Goal: Information Seeking & Learning: Learn about a topic

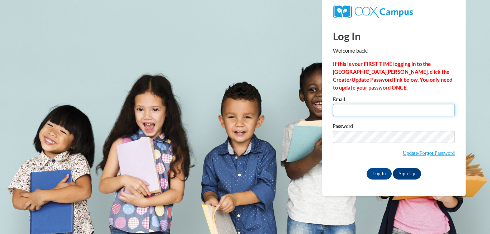
click at [355, 108] on input "Email" at bounding box center [394, 110] width 122 height 12
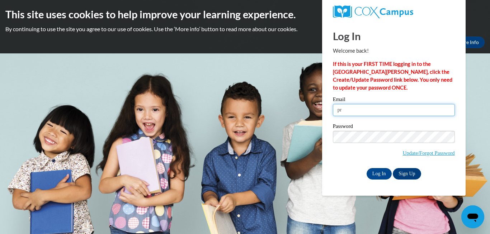
click at [367, 168] on input "Log In" at bounding box center [379, 173] width 25 height 11
click at [353, 112] on input "pr" at bounding box center [394, 110] width 122 height 12
type input "prewettecourtney8@gmail.com"
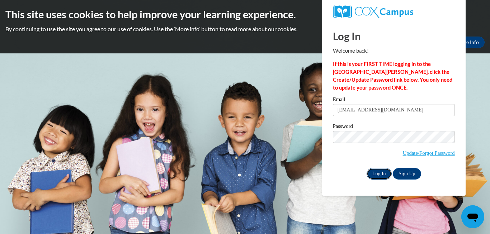
click at [384, 172] on input "Log In" at bounding box center [379, 173] width 25 height 11
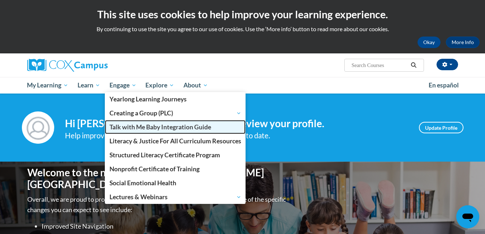
click at [135, 130] on span "Talk with Me Baby Integration Guide" at bounding box center [160, 127] width 102 height 8
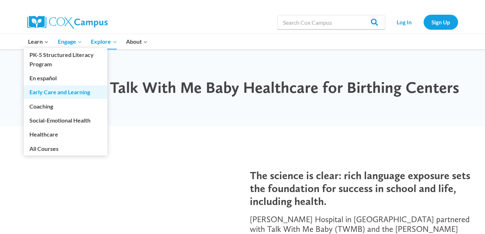
click at [49, 93] on link "Early Care and Learning" at bounding box center [66, 92] width 84 height 14
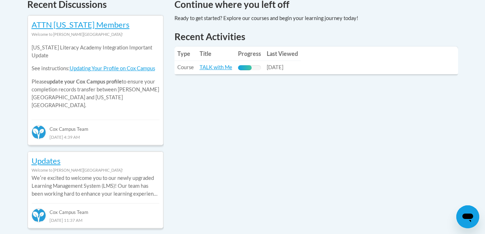
scroll to position [317, 0]
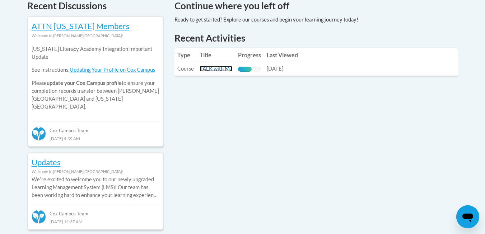
click at [216, 67] on link "TALK with Me" at bounding box center [216, 69] width 33 height 6
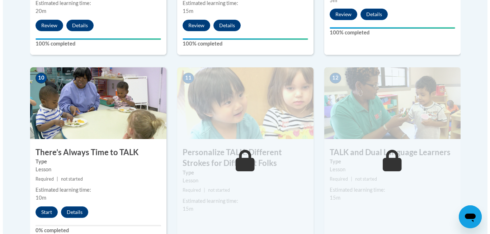
scroll to position [766, 0]
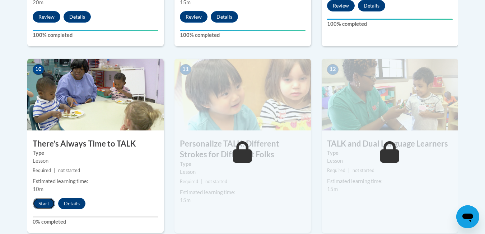
click at [43, 200] on button "Start" at bounding box center [44, 203] width 22 height 11
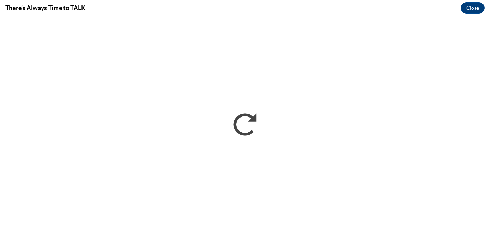
scroll to position [0, 0]
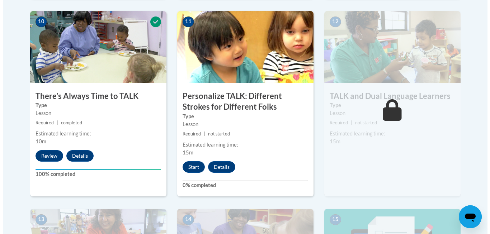
scroll to position [837, 0]
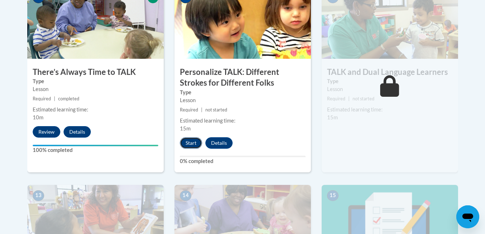
click at [190, 144] on button "Start" at bounding box center [191, 142] width 22 height 11
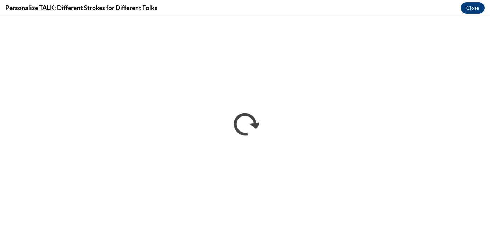
scroll to position [0, 0]
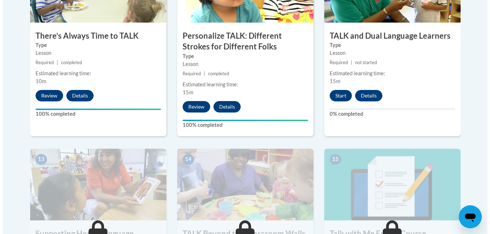
scroll to position [871, 0]
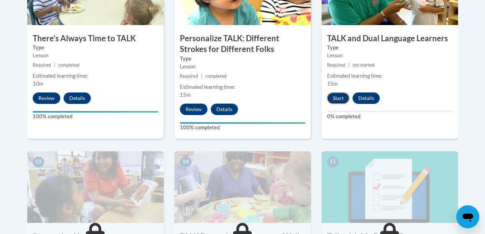
click at [331, 97] on button "Start" at bounding box center [338, 98] width 22 height 11
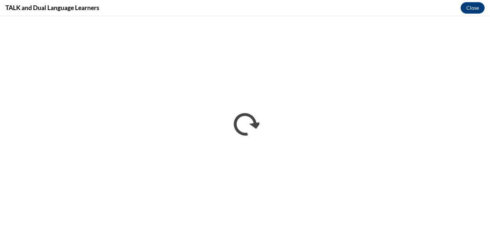
scroll to position [0, 0]
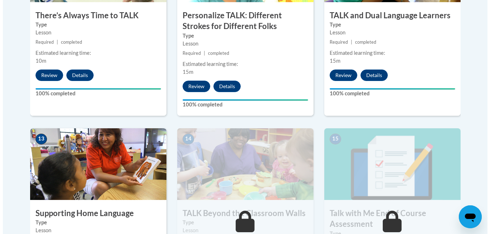
scroll to position [966, 0]
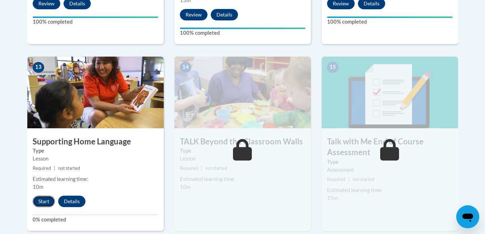
click at [38, 203] on button "Start" at bounding box center [44, 201] width 22 height 11
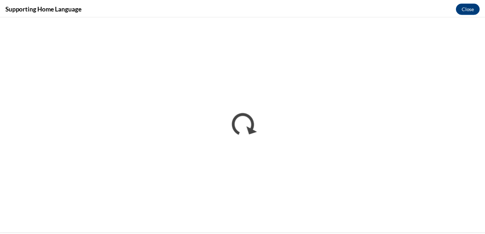
scroll to position [0, 0]
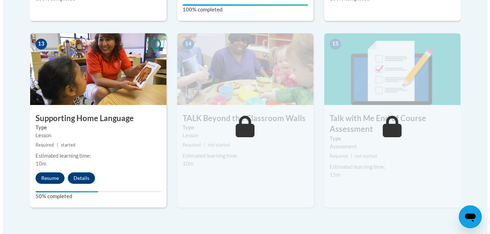
scroll to position [998, 0]
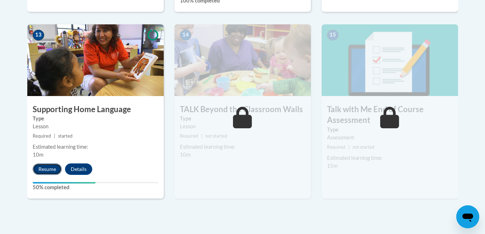
click at [51, 172] on button "Resume" at bounding box center [47, 169] width 29 height 11
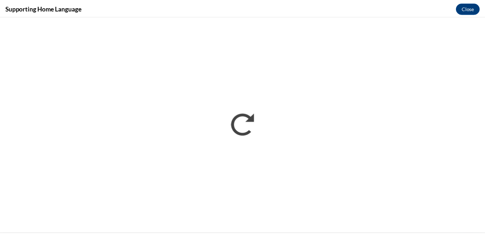
scroll to position [0, 0]
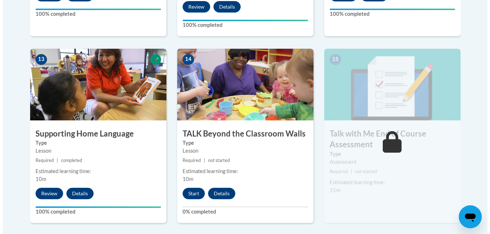
scroll to position [977, 0]
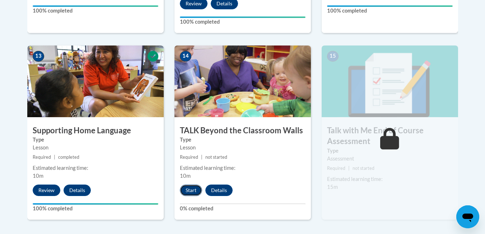
click at [195, 189] on button "Start" at bounding box center [191, 190] width 22 height 11
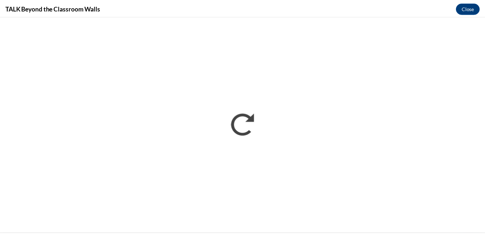
scroll to position [0, 0]
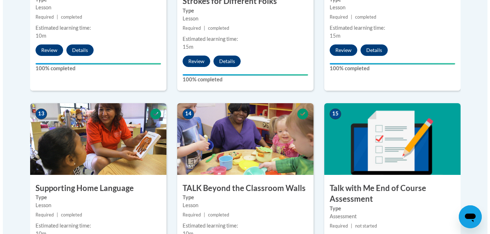
scroll to position [986, 0]
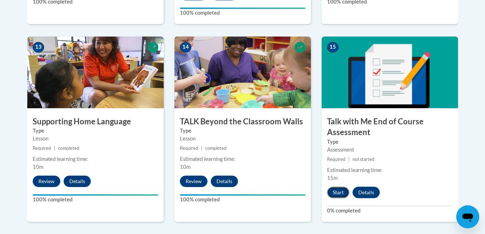
click at [342, 195] on button "Start" at bounding box center [338, 192] width 22 height 11
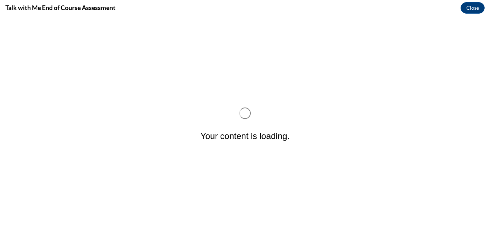
scroll to position [0, 0]
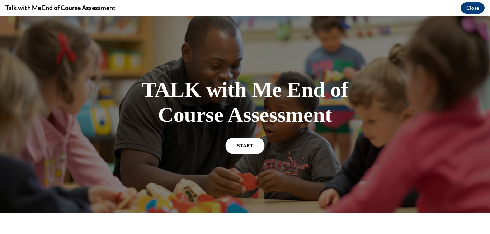
click at [238, 145] on span "START" at bounding box center [245, 145] width 17 height 5
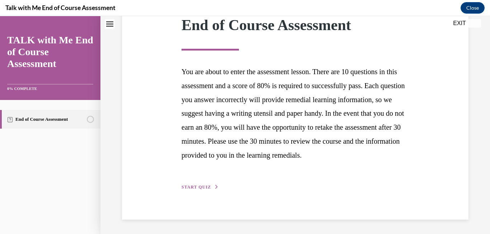
scroll to position [124, 0]
click at [197, 186] on span "START QUIZ" at bounding box center [196, 187] width 29 height 5
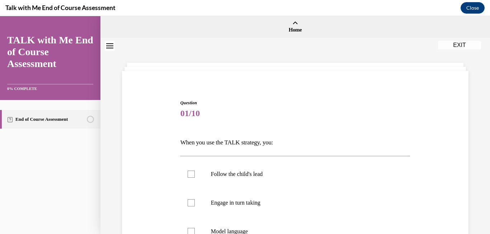
scroll to position [43, 0]
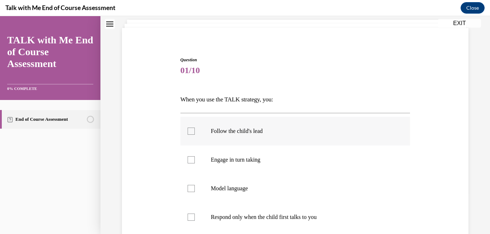
click at [192, 131] on div at bounding box center [191, 131] width 7 height 7
click at [192, 131] on input "Follow the child's lead" at bounding box center [191, 131] width 7 height 7
checkbox input "true"
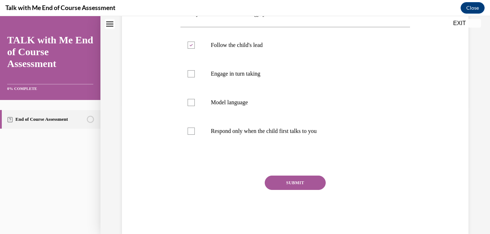
click at [314, 186] on button "SUBMIT" at bounding box center [295, 183] width 61 height 14
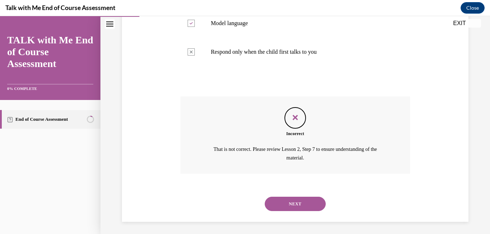
scroll to position [211, 0]
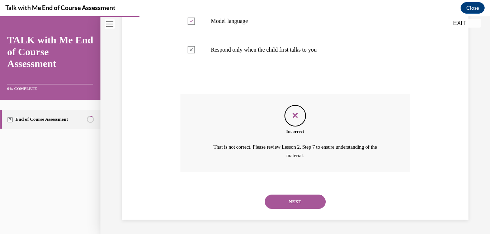
click at [279, 204] on button "NEXT" at bounding box center [295, 202] width 61 height 14
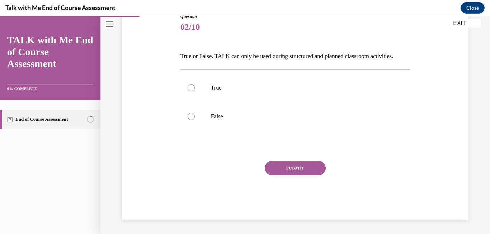
scroll to position [80, 0]
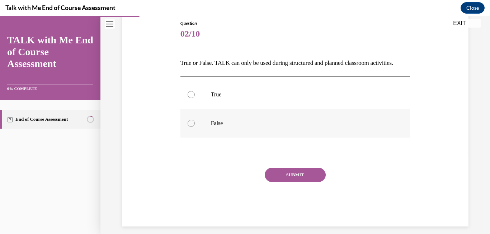
click at [188, 127] on div at bounding box center [191, 123] width 7 height 7
click at [188, 127] on input "False" at bounding box center [191, 123] width 7 height 7
radio input "true"
click at [284, 182] on button "SUBMIT" at bounding box center [295, 175] width 61 height 14
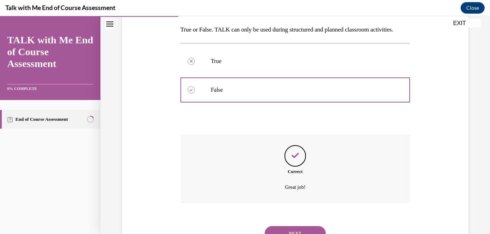
scroll to position [157, 0]
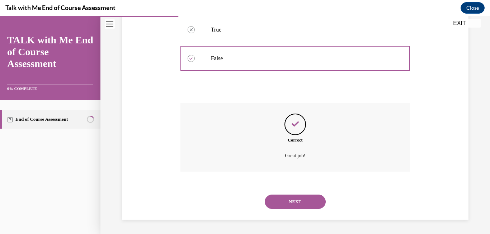
click at [286, 198] on button "NEXT" at bounding box center [295, 202] width 61 height 14
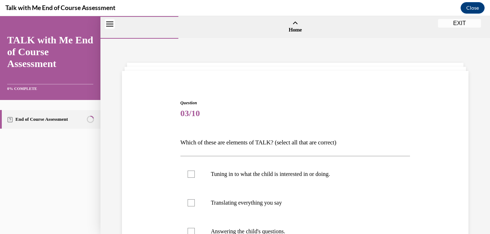
scroll to position [57, 0]
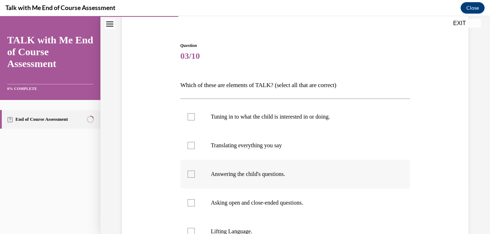
click at [191, 175] on div at bounding box center [191, 174] width 7 height 7
click at [191, 175] on input "Answering the child's questions." at bounding box center [191, 174] width 7 height 7
checkbox input "true"
click at [190, 202] on div at bounding box center [191, 203] width 7 height 7
click at [190, 202] on input "Asking open and close-ended questions." at bounding box center [191, 203] width 7 height 7
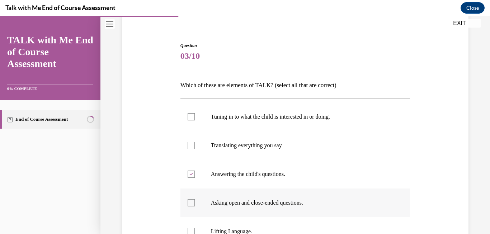
checkbox input "true"
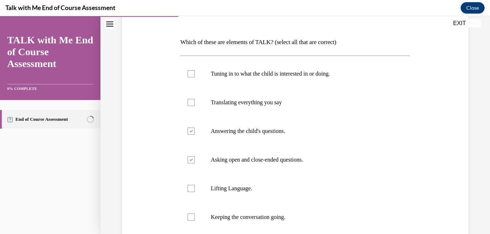
scroll to position [158, 0]
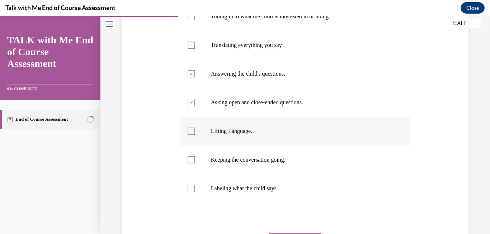
click at [192, 132] on div at bounding box center [191, 131] width 7 height 7
click at [192, 132] on input "Lifting Language." at bounding box center [191, 131] width 7 height 7
checkbox input "true"
click at [188, 161] on div at bounding box center [191, 159] width 7 height 7
click at [188, 161] on input "Keeping the conversation going." at bounding box center [191, 159] width 7 height 7
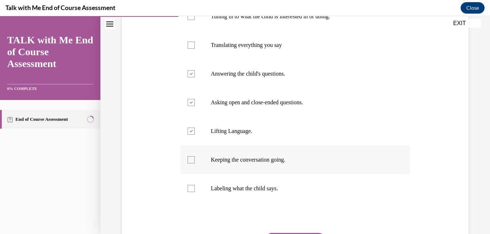
checkbox input "true"
click at [193, 186] on div at bounding box center [191, 188] width 7 height 7
click at [193, 186] on input "Labeling what the child says." at bounding box center [191, 188] width 7 height 7
checkbox input "true"
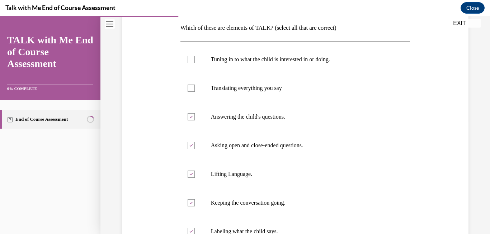
scroll to position [100, 0]
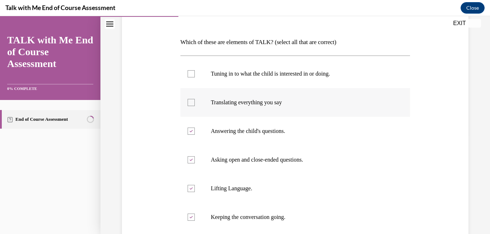
click at [191, 106] on div at bounding box center [191, 102] width 7 height 7
click at [191, 106] on input "Translating everything you say" at bounding box center [191, 102] width 7 height 7
checkbox input "true"
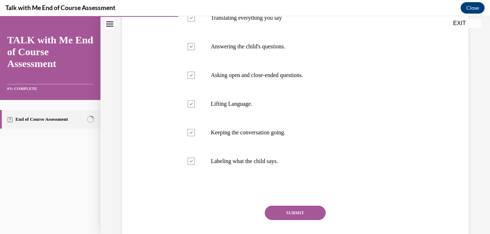
scroll to position [201, 0]
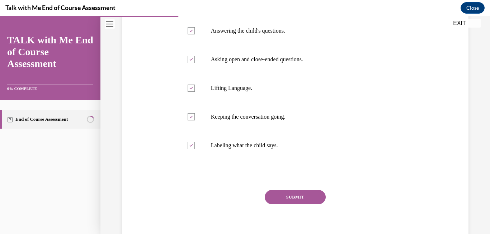
click at [292, 195] on button "SUBMIT" at bounding box center [295, 197] width 61 height 14
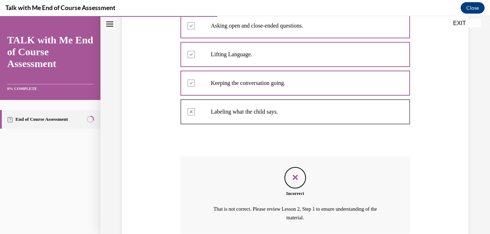
scroll to position [297, 0]
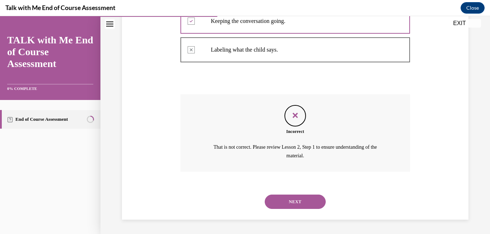
click at [285, 199] on button "NEXT" at bounding box center [295, 202] width 61 height 14
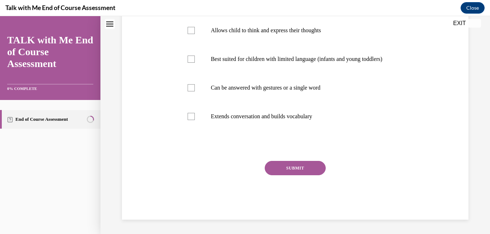
scroll to position [0, 0]
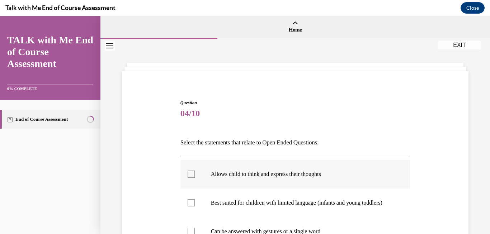
click at [191, 176] on div at bounding box center [191, 174] width 7 height 7
click at [191, 176] on input "Allows child to think and express their thoughts" at bounding box center [191, 174] width 7 height 7
checkbox input "true"
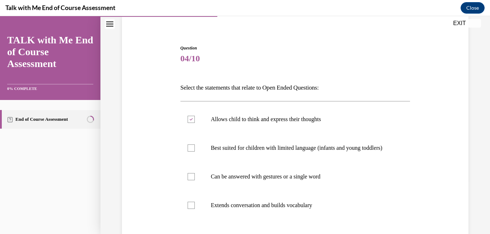
scroll to position [86, 0]
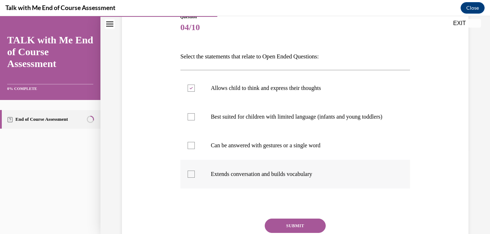
click at [188, 178] on div at bounding box center [191, 174] width 7 height 7
click at [188, 178] on input "Extends conversation and builds vocabulary" at bounding box center [191, 174] width 7 height 7
checkbox input "true"
click at [192, 120] on div at bounding box center [191, 116] width 7 height 7
click at [192, 120] on input "Best suited for children with limited language (infants and young toddlers)" at bounding box center [191, 116] width 7 height 7
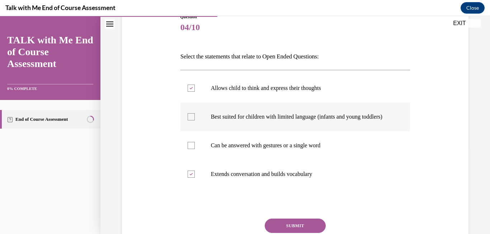
checkbox input "true"
click at [292, 233] on button "SUBMIT" at bounding box center [295, 226] width 61 height 14
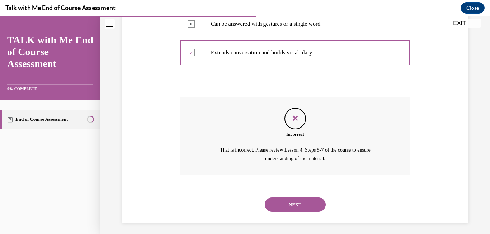
scroll to position [218, 0]
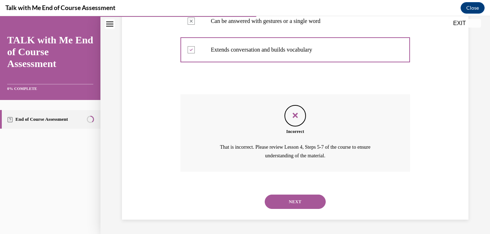
click at [315, 203] on button "NEXT" at bounding box center [295, 202] width 61 height 14
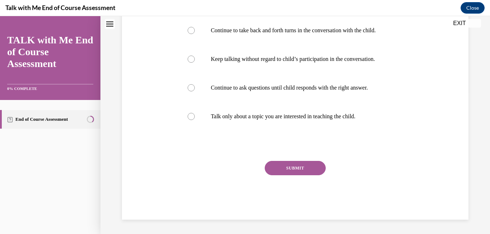
scroll to position [0, 0]
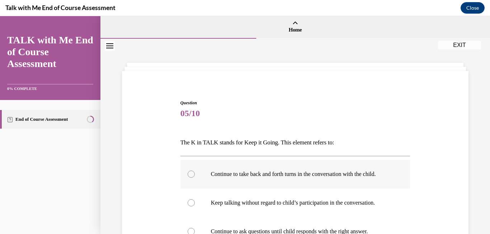
click at [191, 182] on label "Continue to take back and forth turns in the conversation with the child." at bounding box center [296, 174] width 230 height 29
click at [191, 178] on input "Continue to take back and forth turns in the conversation with the child." at bounding box center [191, 174] width 7 height 7
radio input "true"
click at [188, 207] on div at bounding box center [191, 203] width 7 height 7
click at [188, 207] on input "Keep talking without regard to child’s participation in the conversation." at bounding box center [191, 203] width 7 height 7
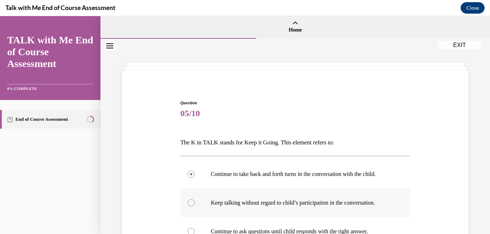
radio input "true"
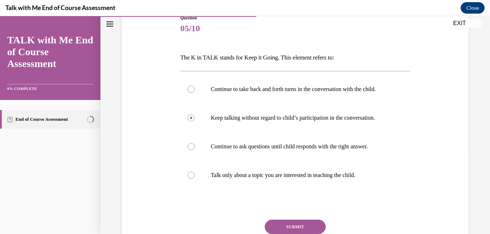
scroll to position [100, 0]
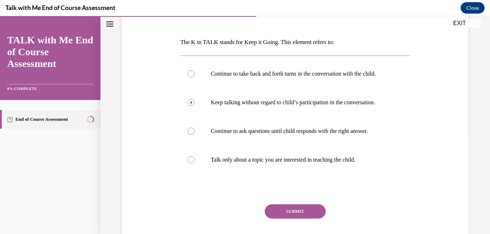
click at [296, 218] on button "SUBMIT" at bounding box center [295, 212] width 61 height 14
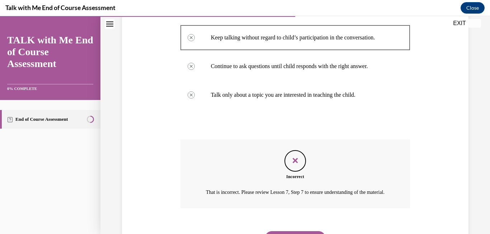
scroll to position [218, 0]
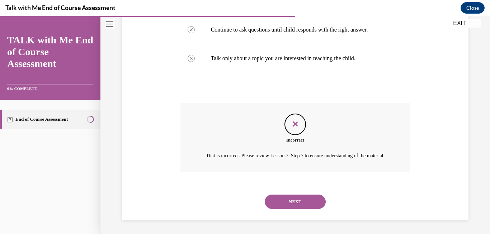
click at [289, 198] on button "NEXT" at bounding box center [295, 202] width 61 height 14
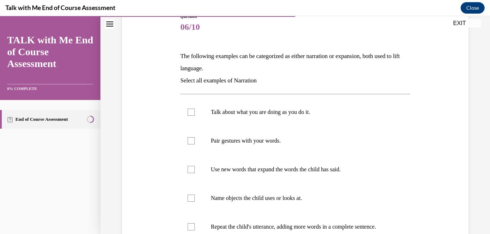
scroll to position [115, 0]
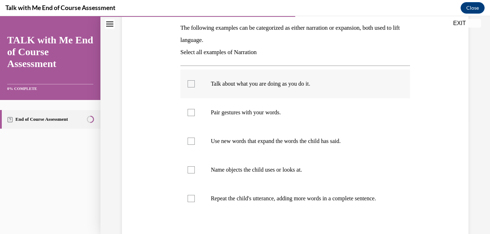
click at [192, 84] on div at bounding box center [191, 83] width 7 height 7
click at [192, 84] on input "Talk about what you are doing as you do it." at bounding box center [191, 83] width 7 height 7
checkbox input "true"
click at [192, 168] on div at bounding box center [191, 170] width 7 height 7
click at [192, 168] on input "Name objects the child uses or looks at." at bounding box center [191, 170] width 7 height 7
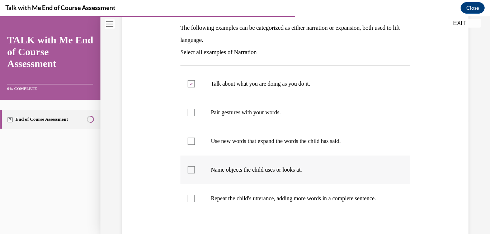
checkbox input "true"
click at [190, 200] on div at bounding box center [191, 198] width 7 height 7
click at [190, 200] on input "Repeat the child's utterance, adding more words in a complete sentence." at bounding box center [191, 198] width 7 height 7
checkbox input "true"
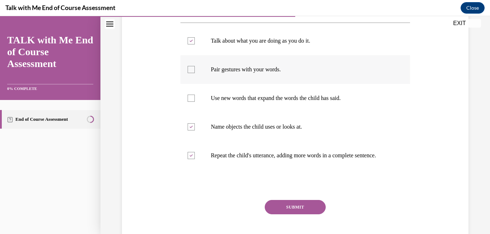
click at [191, 66] on div at bounding box center [191, 69] width 7 height 7
click at [191, 66] on input "Pair gestures with your words." at bounding box center [191, 69] width 7 height 7
checkbox input "true"
click at [289, 212] on button "SUBMIT" at bounding box center [295, 207] width 61 height 14
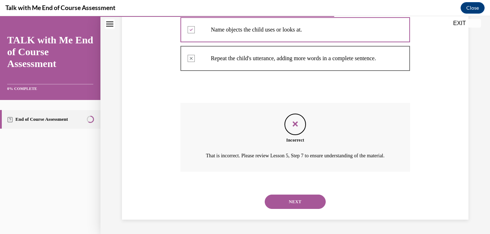
scroll to position [271, 0]
click at [294, 204] on button "NEXT" at bounding box center [295, 202] width 61 height 14
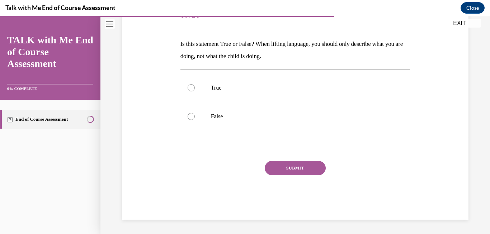
scroll to position [80, 0]
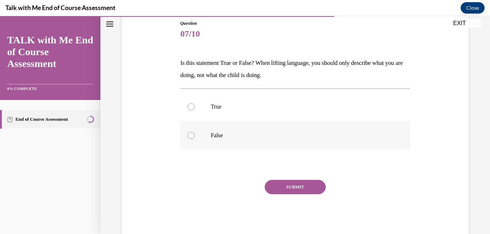
click at [192, 139] on div at bounding box center [191, 135] width 7 height 7
click at [192, 139] on input "False" at bounding box center [191, 135] width 7 height 7
radio input "true"
click at [288, 183] on button "SUBMIT" at bounding box center [295, 187] width 61 height 14
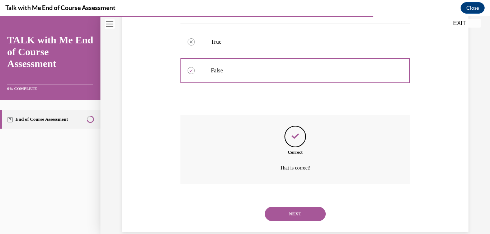
scroll to position [157, 0]
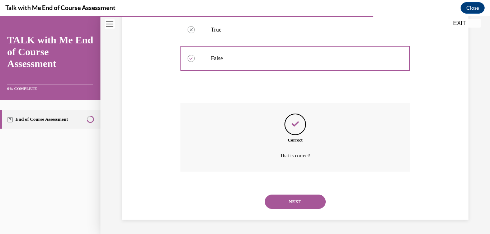
click at [284, 202] on button "NEXT" at bounding box center [295, 202] width 61 height 14
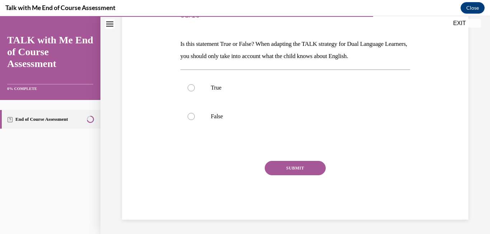
scroll to position [80, 0]
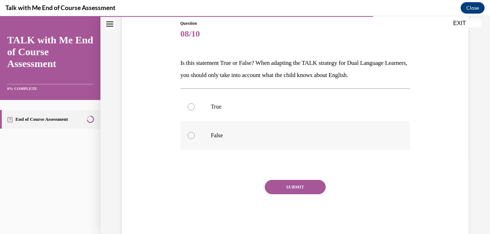
click at [190, 135] on div at bounding box center [191, 135] width 7 height 7
click at [190, 135] on input "False" at bounding box center [191, 135] width 7 height 7
radio input "true"
click at [188, 106] on div at bounding box center [191, 106] width 7 height 7
click at [188, 106] on input "True" at bounding box center [191, 106] width 7 height 7
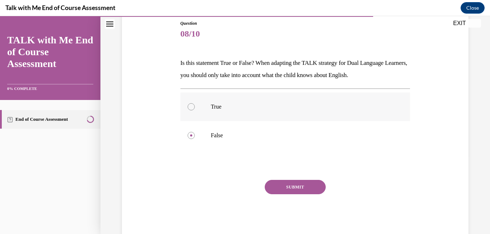
radio input "true"
click at [268, 182] on button "SUBMIT" at bounding box center [295, 187] width 61 height 14
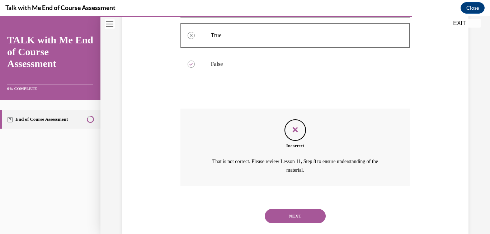
scroll to position [165, 0]
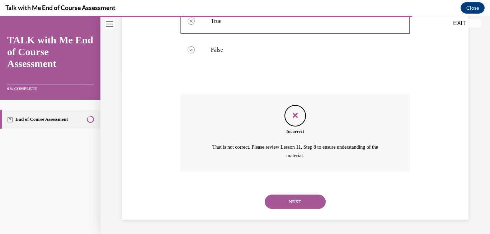
click at [311, 206] on button "NEXT" at bounding box center [295, 202] width 61 height 14
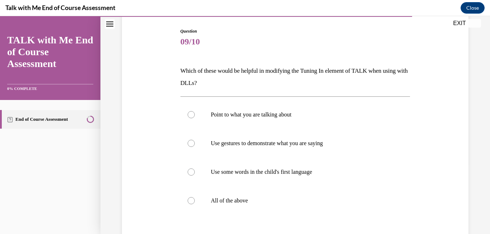
scroll to position [86, 0]
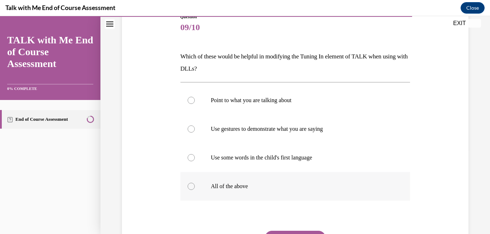
click at [190, 190] on div at bounding box center [191, 186] width 7 height 7
click at [190, 190] on input "All of the above" at bounding box center [191, 186] width 7 height 7
radio input "true"
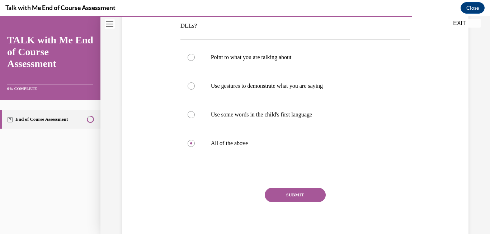
click at [299, 195] on button "SUBMIT" at bounding box center [295, 195] width 61 height 14
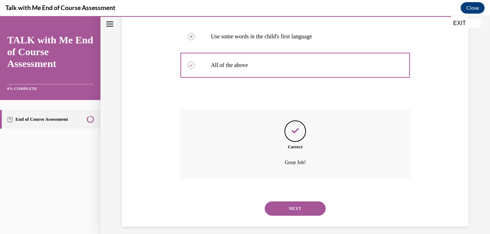
scroll to position [214, 0]
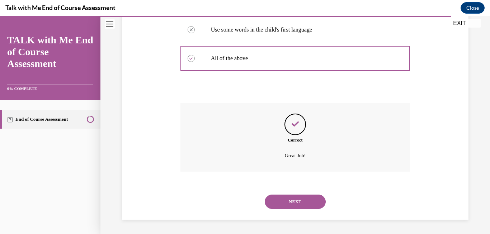
click at [296, 204] on button "NEXT" at bounding box center [295, 202] width 61 height 14
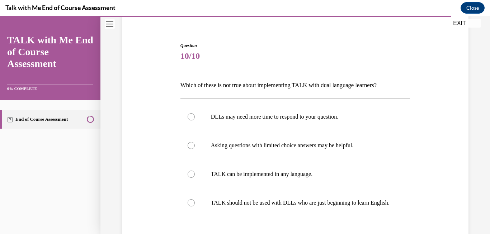
scroll to position [100, 0]
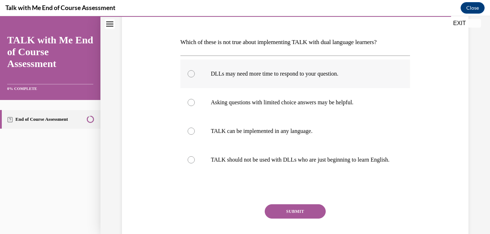
click at [193, 75] on div at bounding box center [191, 73] width 7 height 7
click at [193, 75] on input "DLLs may need more time to respond to your question." at bounding box center [191, 73] width 7 height 7
radio input "true"
click at [289, 216] on button "SUBMIT" at bounding box center [295, 212] width 61 height 14
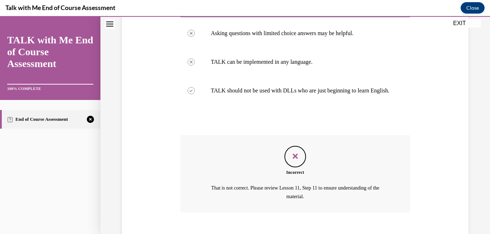
scroll to position [218, 0]
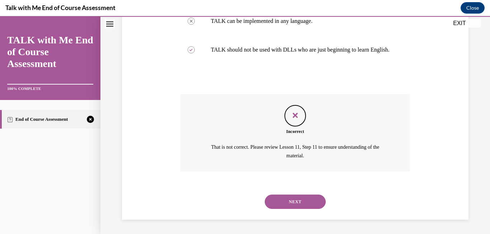
click at [281, 198] on button "NEXT" at bounding box center [295, 202] width 61 height 14
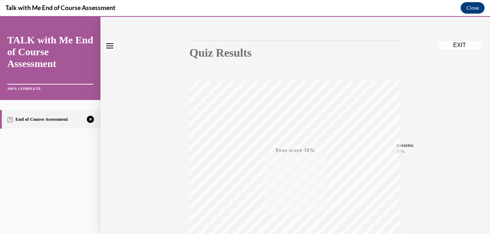
scroll to position [150, 0]
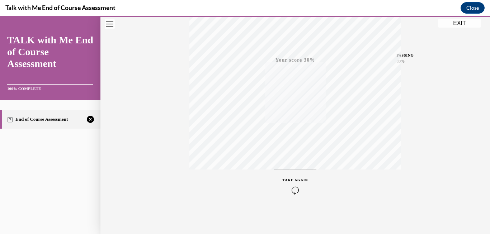
click at [288, 179] on span "TAKE AGAIN" at bounding box center [295, 180] width 25 height 4
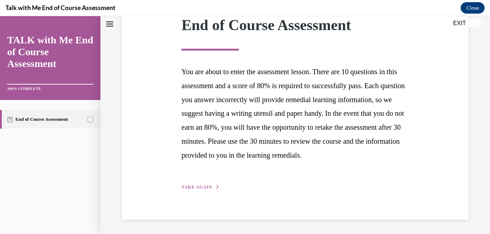
scroll to position [112, 0]
click at [200, 190] on span "TAKE AGAIN" at bounding box center [197, 187] width 31 height 5
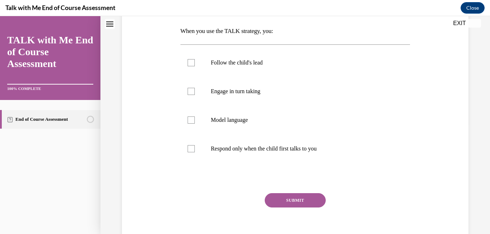
scroll to position [0, 0]
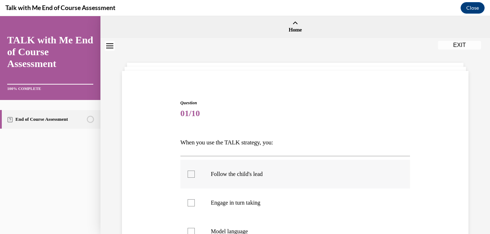
click at [193, 176] on div at bounding box center [191, 174] width 7 height 7
click at [193, 176] on input "Follow the child's lead" at bounding box center [191, 174] width 7 height 7
checkbox input "true"
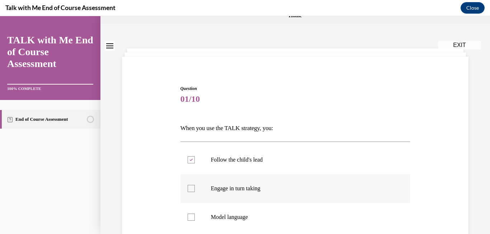
click at [192, 191] on div at bounding box center [191, 188] width 7 height 7
click at [192, 191] on input "Engage in turn taking" at bounding box center [191, 188] width 7 height 7
checkbox input "true"
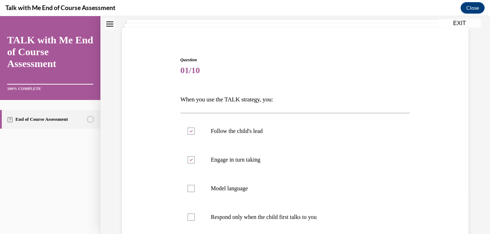
scroll to position [57, 0]
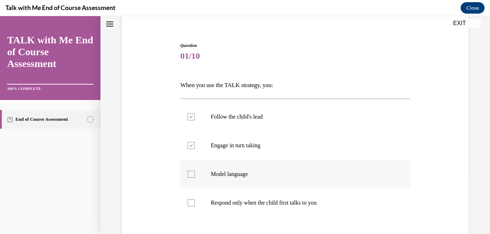
click at [191, 176] on div at bounding box center [191, 174] width 7 height 7
click at [191, 176] on input "Model language" at bounding box center [191, 174] width 7 height 7
checkbox input "true"
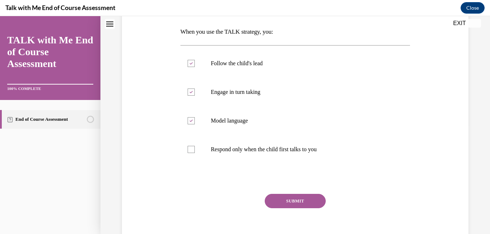
scroll to position [129, 0]
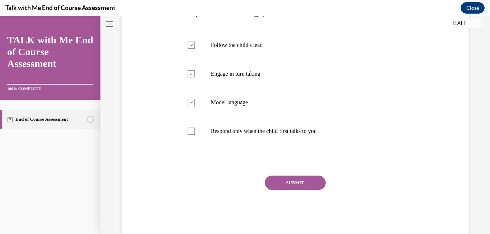
click at [287, 184] on button "SUBMIT" at bounding box center [295, 183] width 61 height 14
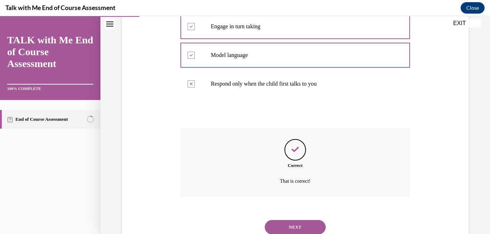
scroll to position [202, 0]
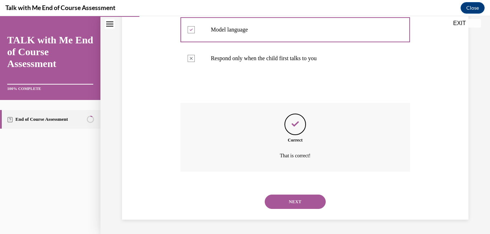
click at [289, 202] on button "NEXT" at bounding box center [295, 202] width 61 height 14
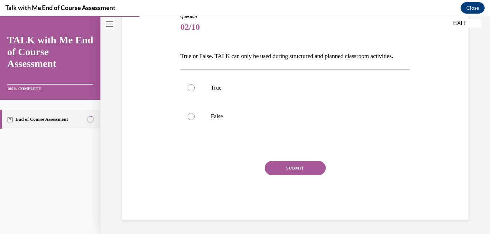
scroll to position [80, 0]
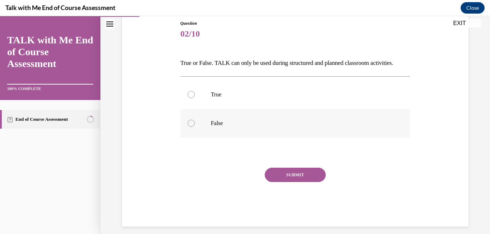
click at [191, 127] on div at bounding box center [191, 123] width 7 height 7
click at [191, 127] on input "False" at bounding box center [191, 123] width 7 height 7
radio input "true"
click at [302, 182] on button "SUBMIT" at bounding box center [295, 175] width 61 height 14
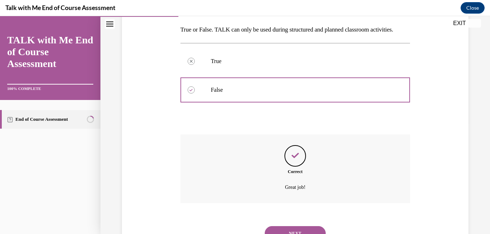
scroll to position [157, 0]
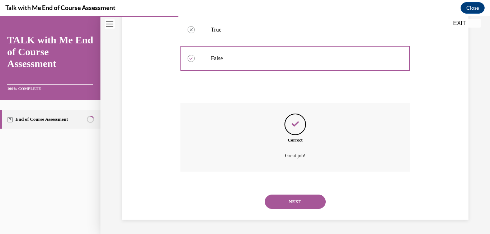
click at [299, 202] on button "NEXT" at bounding box center [295, 202] width 61 height 14
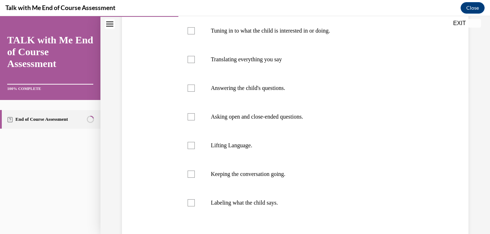
scroll to position [172, 0]
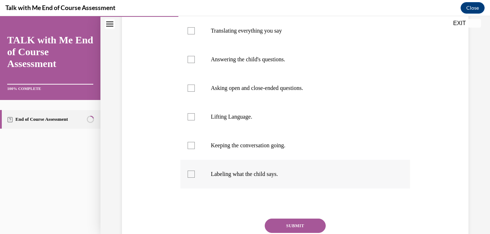
click at [192, 173] on div at bounding box center [191, 174] width 7 height 7
click at [192, 173] on input "Labeling what the child says." at bounding box center [191, 174] width 7 height 7
checkbox input "true"
click at [191, 92] on div at bounding box center [191, 88] width 7 height 7
click at [191, 92] on input "Asking open and close-ended questions." at bounding box center [191, 88] width 7 height 7
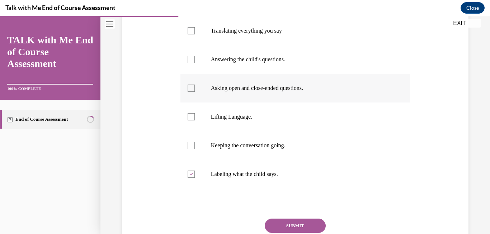
checkbox input "true"
click at [190, 141] on label "Keeping the conversation going." at bounding box center [296, 145] width 230 height 29
click at [190, 142] on input "Keeping the conversation going." at bounding box center [191, 145] width 7 height 7
checkbox input "true"
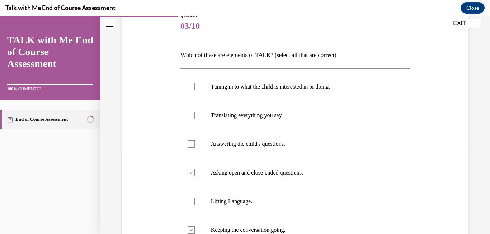
scroll to position [57, 0]
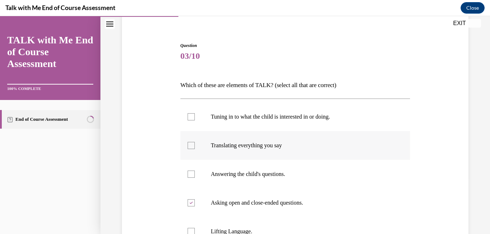
click at [193, 144] on div at bounding box center [191, 145] width 7 height 7
click at [193, 144] on input "Translating everything you say" at bounding box center [191, 145] width 7 height 7
checkbox input "true"
click at [192, 173] on div at bounding box center [191, 174] width 7 height 7
click at [192, 173] on input "Answering the child's questions." at bounding box center [191, 174] width 7 height 7
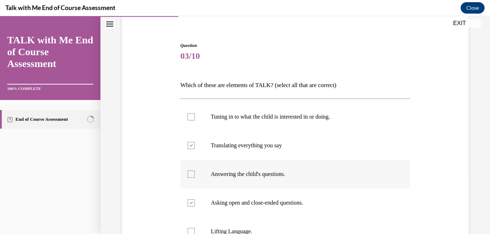
checkbox input "true"
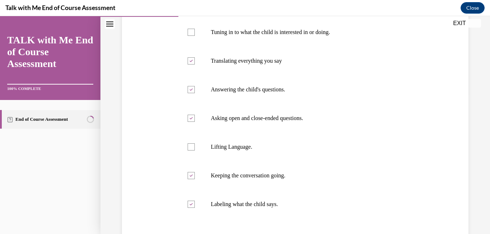
scroll to position [144, 0]
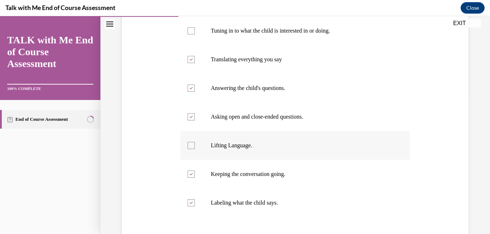
click at [192, 149] on div at bounding box center [191, 145] width 7 height 7
click at [192, 149] on input "Lifting Language." at bounding box center [191, 145] width 7 height 7
checkbox input "true"
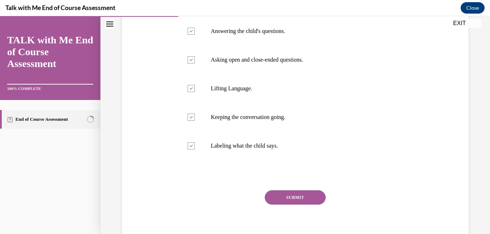
scroll to position [201, 0]
click at [315, 196] on button "SUBMIT" at bounding box center [295, 197] width 61 height 14
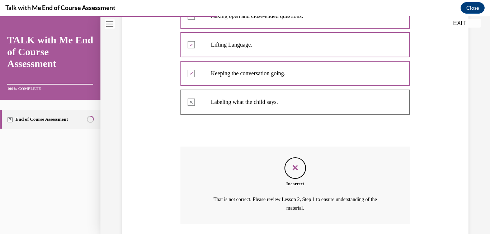
scroll to position [297, 0]
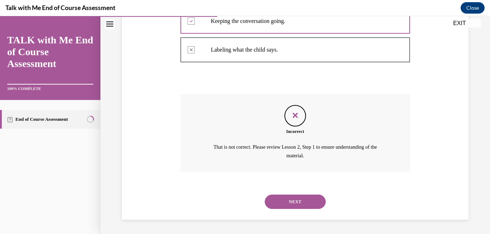
click at [309, 204] on button "NEXT" at bounding box center [295, 202] width 61 height 14
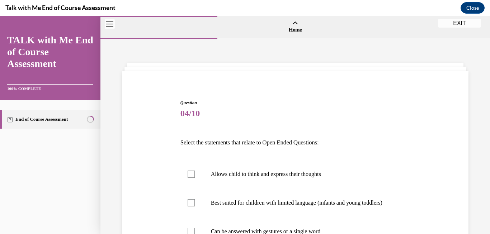
scroll to position [86, 0]
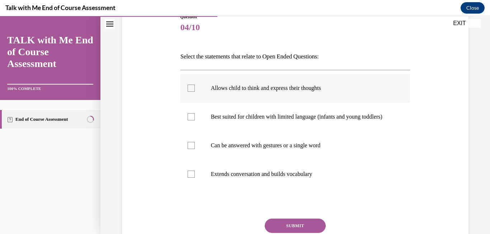
click at [190, 89] on div at bounding box center [191, 88] width 7 height 7
click at [190, 89] on input "Allows child to think and express their thoughts" at bounding box center [191, 88] width 7 height 7
checkbox input "true"
click at [189, 178] on div at bounding box center [191, 174] width 7 height 7
click at [189, 178] on input "Extends conversation and builds vocabulary" at bounding box center [191, 174] width 7 height 7
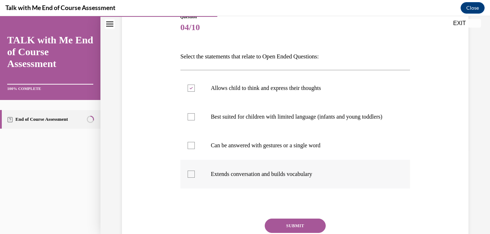
checkbox input "true"
click at [282, 232] on button "SUBMIT" at bounding box center [295, 226] width 61 height 14
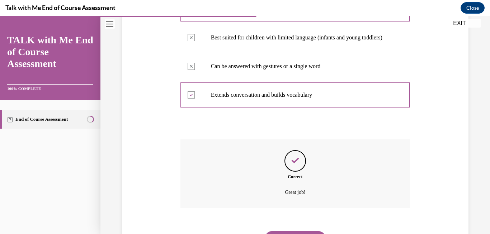
scroll to position [209, 0]
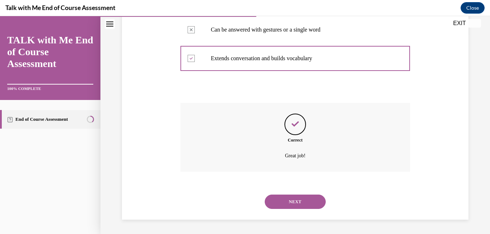
click at [289, 202] on button "NEXT" at bounding box center [295, 202] width 61 height 14
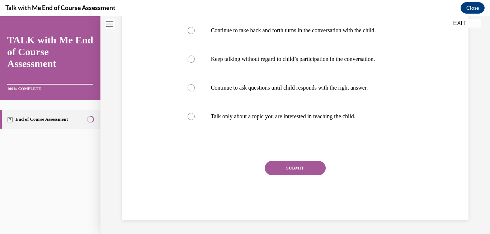
scroll to position [0, 0]
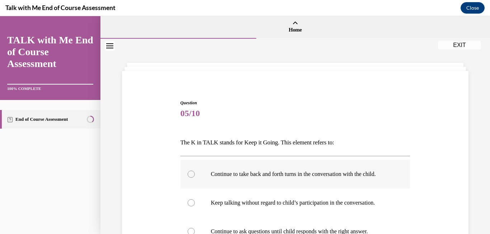
click at [190, 178] on div at bounding box center [191, 174] width 7 height 7
click at [190, 178] on input "Continue to take back and forth turns in the conversation with the child." at bounding box center [191, 174] width 7 height 7
radio input "true"
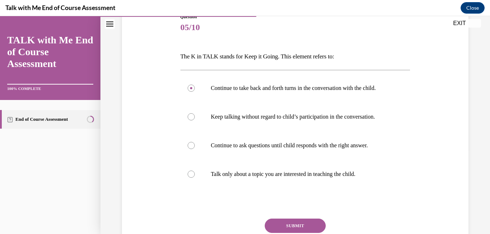
scroll to position [100, 0]
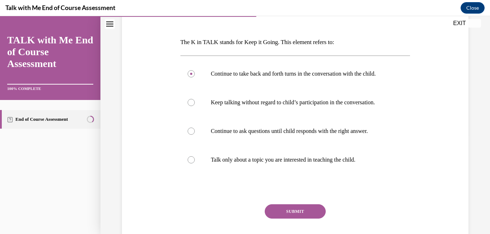
click at [289, 219] on button "SUBMIT" at bounding box center [295, 212] width 61 height 14
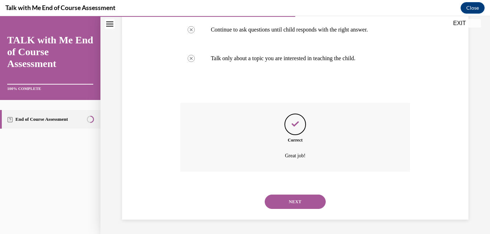
scroll to position [209, 0]
click at [290, 204] on button "NEXT" at bounding box center [295, 202] width 61 height 14
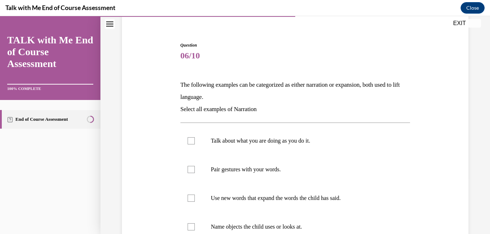
scroll to position [86, 0]
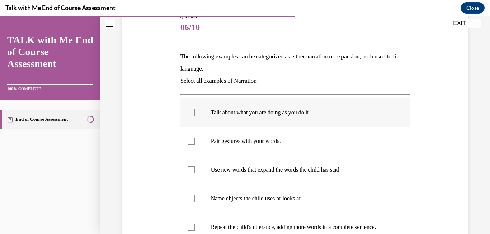
click at [190, 112] on div at bounding box center [191, 112] width 7 height 7
click at [190, 112] on input "Talk about what you are doing as you do it." at bounding box center [191, 112] width 7 height 7
checkbox input "true"
click at [192, 145] on div at bounding box center [191, 141] width 7 height 7
click at [192, 145] on input "Pair gestures with your words." at bounding box center [191, 141] width 7 height 7
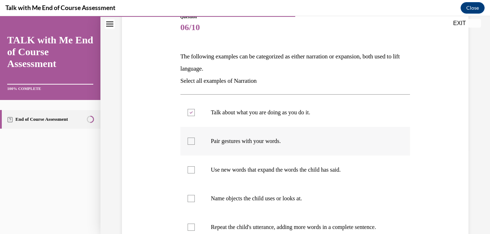
checkbox input "true"
click at [193, 169] on div at bounding box center [191, 170] width 7 height 7
click at [193, 169] on input "Use new words that expand the words the child has said." at bounding box center [191, 170] width 7 height 7
checkbox input "true"
click at [192, 200] on div at bounding box center [191, 198] width 7 height 7
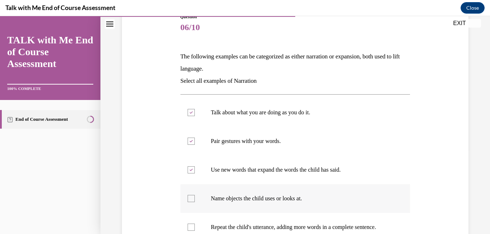
click at [192, 200] on input "Name objects the child uses or looks at." at bounding box center [191, 198] width 7 height 7
checkbox input "true"
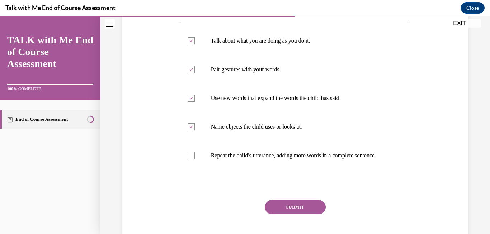
scroll to position [172, 0]
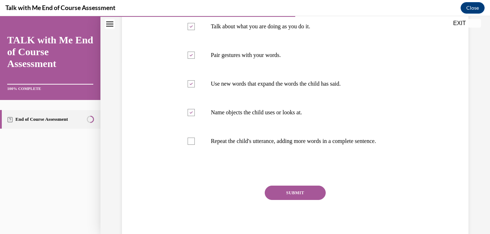
click at [302, 200] on button "SUBMIT" at bounding box center [295, 193] width 61 height 14
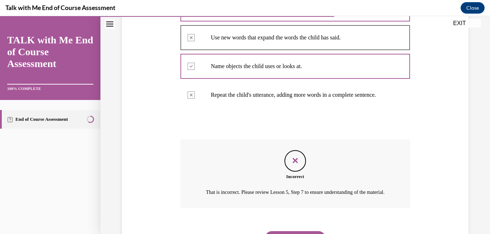
scroll to position [271, 0]
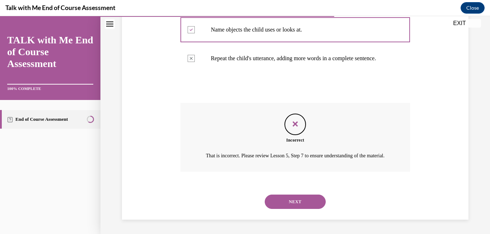
click at [302, 200] on button "NEXT" at bounding box center [295, 202] width 61 height 14
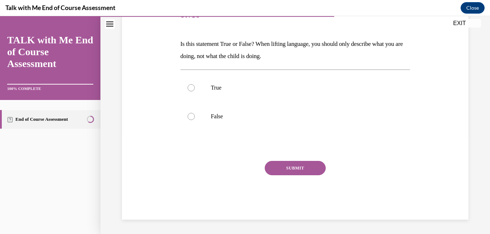
scroll to position [80, 0]
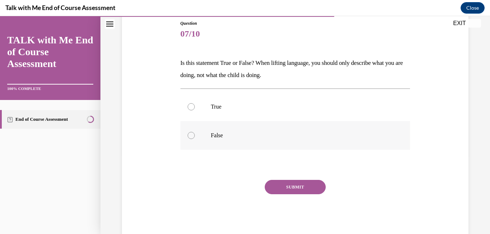
click at [188, 135] on div at bounding box center [191, 135] width 7 height 7
click at [188, 135] on input "False" at bounding box center [191, 135] width 7 height 7
radio input "true"
click at [309, 187] on button "SUBMIT" at bounding box center [295, 187] width 61 height 14
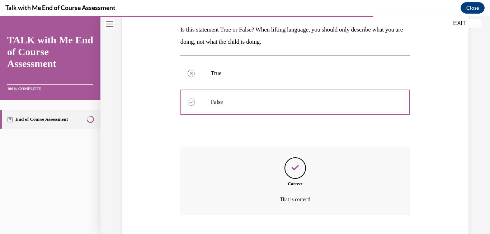
scroll to position [157, 0]
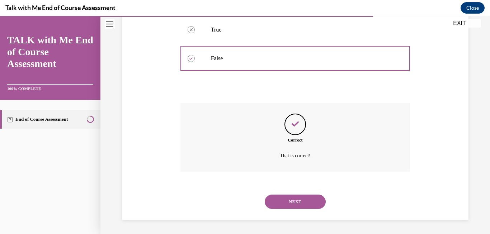
click at [298, 202] on button "NEXT" at bounding box center [295, 202] width 61 height 14
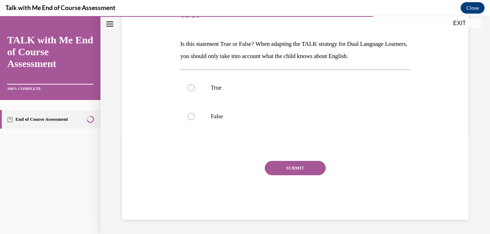
scroll to position [80, 0]
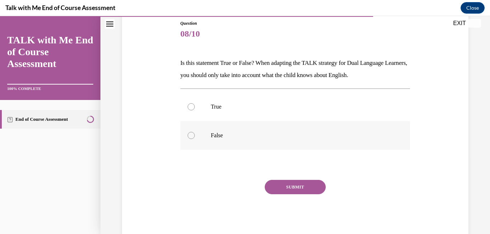
click at [193, 136] on div at bounding box center [191, 135] width 7 height 7
click at [193, 136] on input "False" at bounding box center [191, 135] width 7 height 7
radio input "true"
click at [285, 191] on button "SUBMIT" at bounding box center [295, 187] width 61 height 14
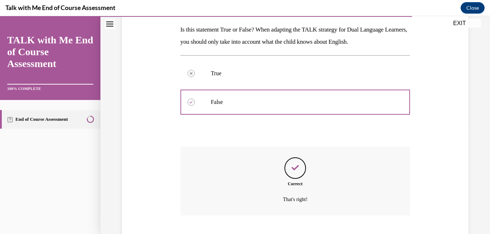
scroll to position [157, 0]
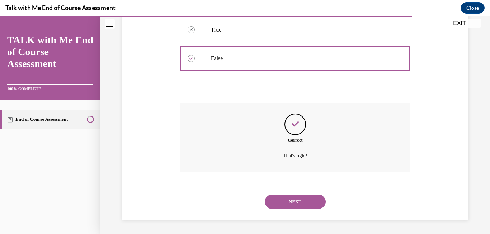
click at [287, 207] on button "NEXT" at bounding box center [295, 202] width 61 height 14
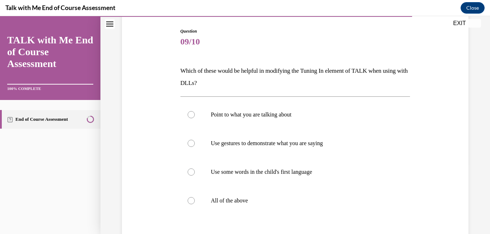
scroll to position [86, 0]
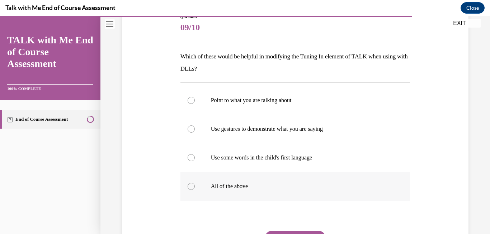
click at [190, 187] on div at bounding box center [191, 186] width 7 height 7
click at [190, 187] on input "All of the above" at bounding box center [191, 186] width 7 height 7
radio input "true"
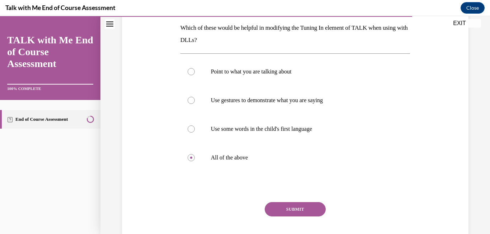
click at [291, 207] on button "SUBMIT" at bounding box center [295, 209] width 61 height 14
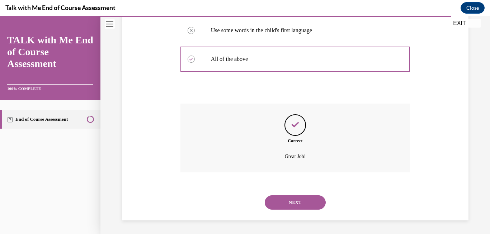
scroll to position [214, 0]
click at [291, 202] on button "NEXT" at bounding box center [295, 202] width 61 height 14
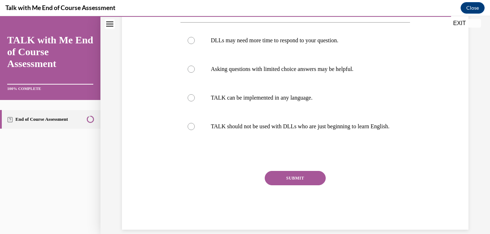
scroll to position [139, 0]
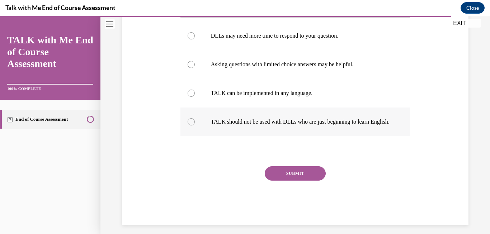
click at [188, 126] on div at bounding box center [191, 121] width 7 height 7
click at [188, 126] on input "TALK should not be used with DLLs who are just beginning to learn English." at bounding box center [191, 121] width 7 height 7
radio input "true"
click at [276, 179] on button "SUBMIT" at bounding box center [295, 174] width 61 height 14
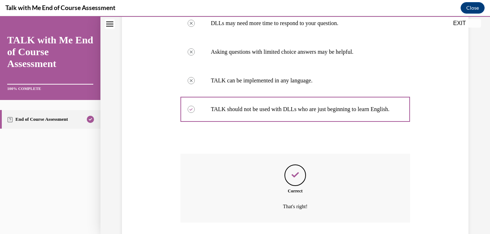
scroll to position [209, 0]
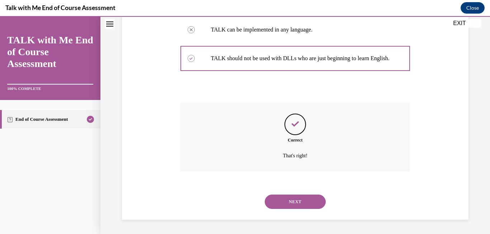
click at [297, 206] on button "NEXT" at bounding box center [295, 202] width 61 height 14
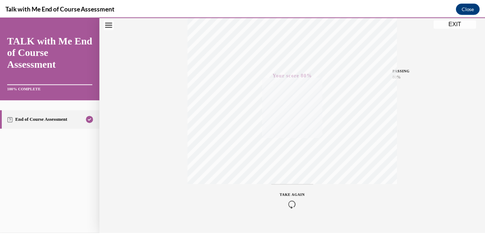
scroll to position [150, 0]
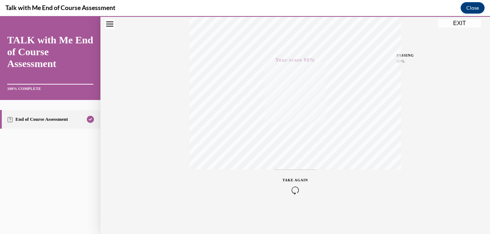
click at [447, 25] on button "EXIT" at bounding box center [459, 23] width 43 height 9
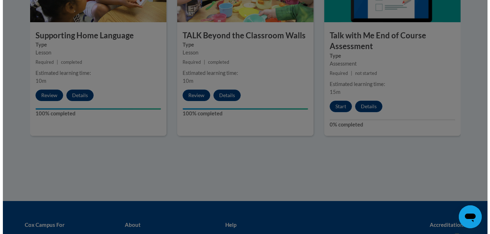
scroll to position [1086, 0]
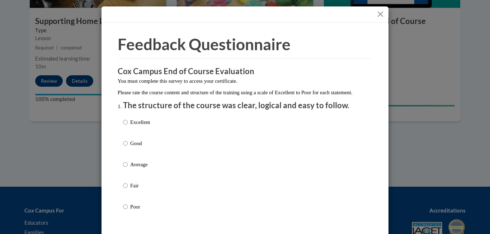
click at [126, 131] on label "Excellent" at bounding box center [136, 127] width 27 height 19
click at [126, 126] on input "Excellent" at bounding box center [125, 122] width 5 height 8
radio input "true"
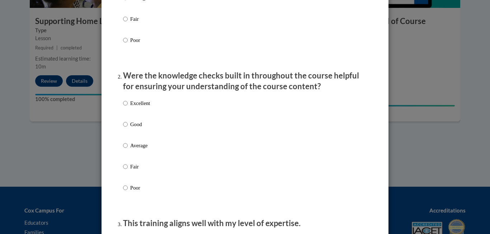
scroll to position [174, 0]
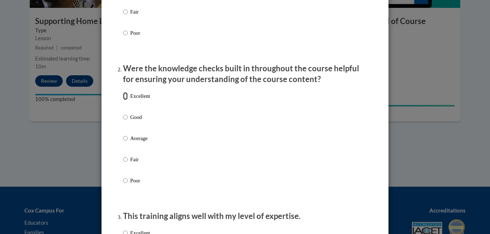
click at [123, 100] on input "Excellent" at bounding box center [125, 96] width 5 height 8
radio input "true"
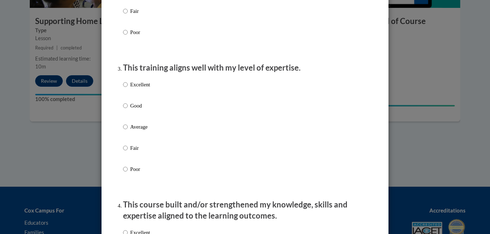
scroll to position [337, 0]
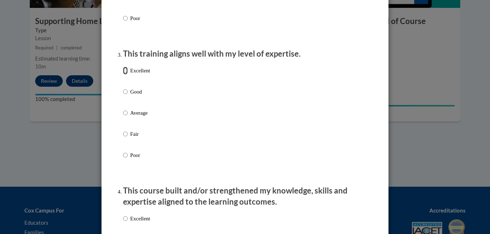
click at [125, 75] on input "Excellent" at bounding box center [125, 71] width 5 height 8
radio input "true"
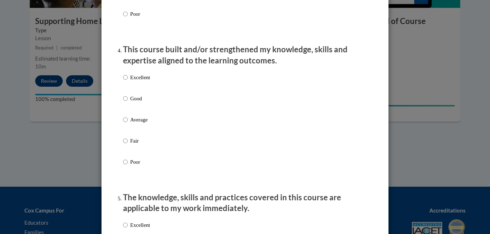
scroll to position [480, 0]
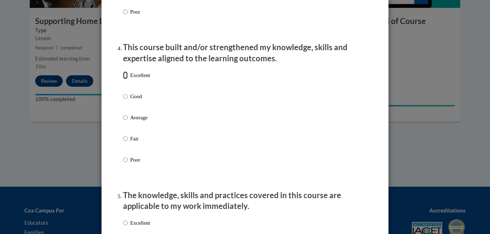
click at [124, 79] on input "Excellent" at bounding box center [125, 75] width 5 height 8
radio input "true"
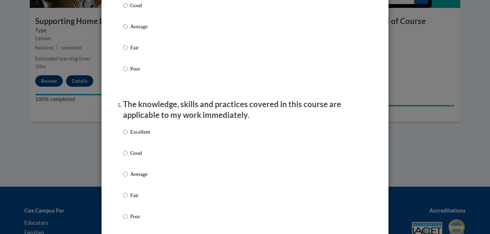
scroll to position [619, 0]
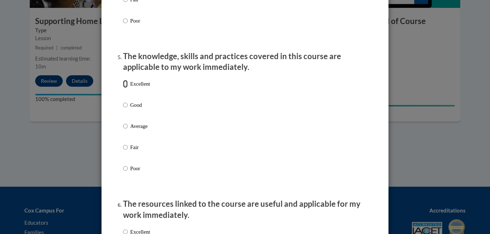
click at [123, 88] on input "Excellent" at bounding box center [125, 84] width 5 height 8
radio input "true"
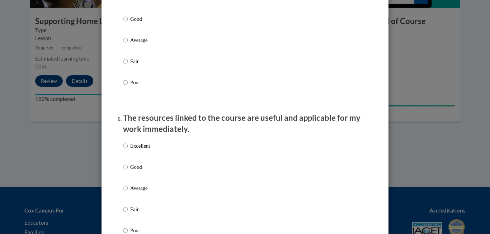
scroll to position [734, 0]
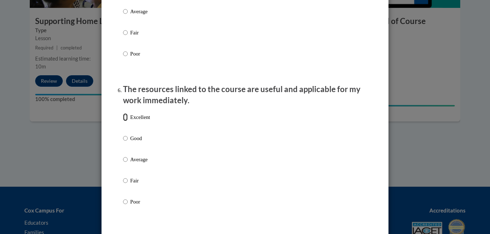
click at [123, 121] on input "Excellent" at bounding box center [125, 117] width 5 height 8
radio input "true"
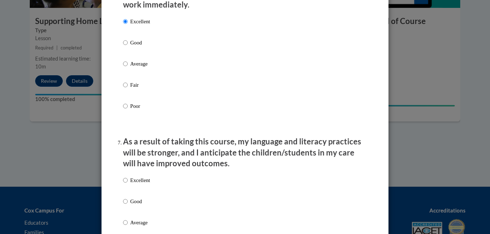
scroll to position [859, 0]
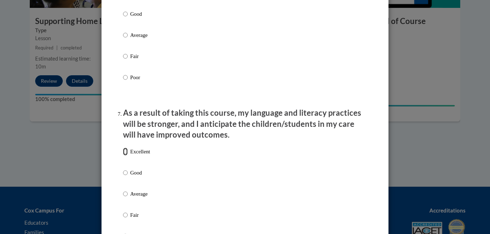
click at [123, 156] on input "Excellent" at bounding box center [125, 152] width 5 height 8
radio input "true"
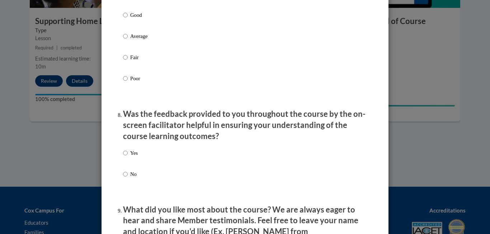
scroll to position [1070, 0]
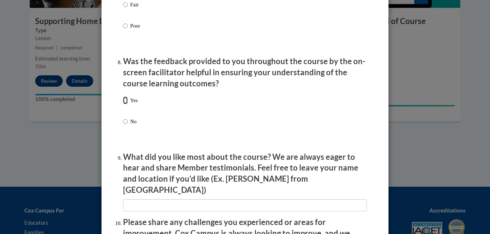
click at [125, 104] on input "Yes" at bounding box center [125, 101] width 5 height 8
radio input "true"
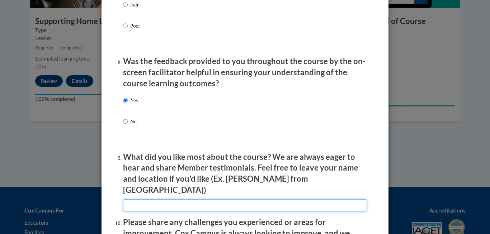
click at [249, 203] on input "textbox" at bounding box center [245, 206] width 244 height 12
type input "the examples shown with the clips"
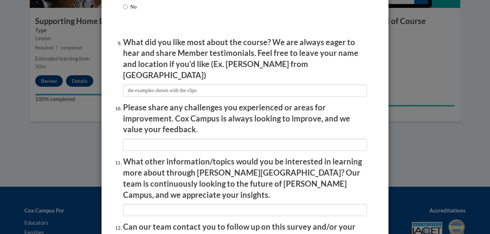
scroll to position [1199, 0]
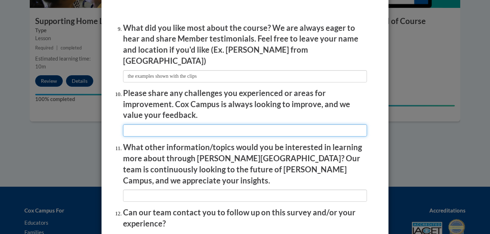
click at [196, 128] on input "textbox" at bounding box center [245, 131] width 244 height 12
type input "everything was great"
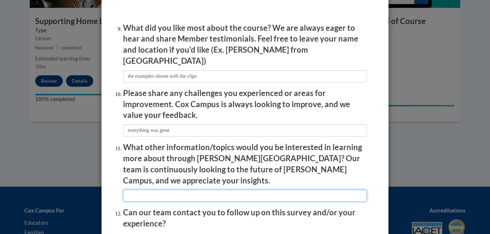
click at [165, 190] on input "textbox" at bounding box center [245, 196] width 244 height 12
type input "All things with children and there learning"
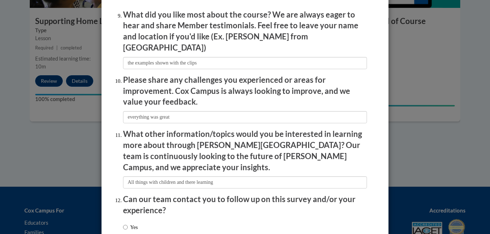
scroll to position [1213, 0]
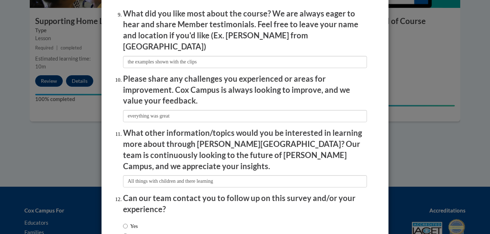
click at [126, 223] on label "Yes" at bounding box center [130, 227] width 15 height 8
click at [126, 223] on input "Yes" at bounding box center [125, 227] width 5 height 8
radio input "true"
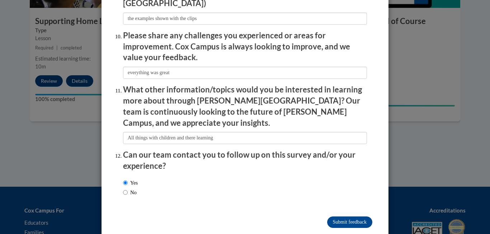
scroll to position [1257, 0]
click at [348, 216] on input "Submit feedback" at bounding box center [349, 221] width 45 height 11
